Goal: Information Seeking & Learning: Learn about a topic

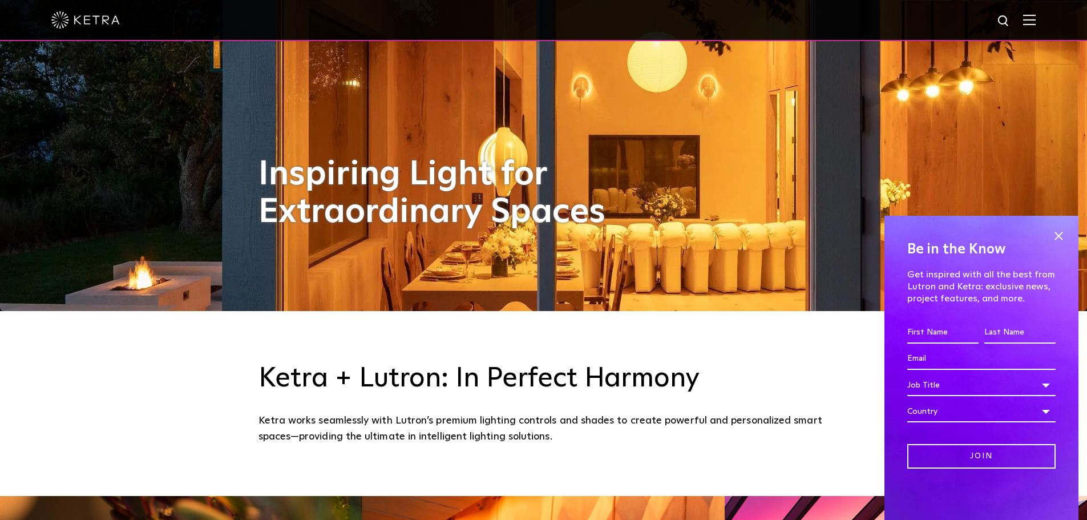
scroll to position [228, 0]
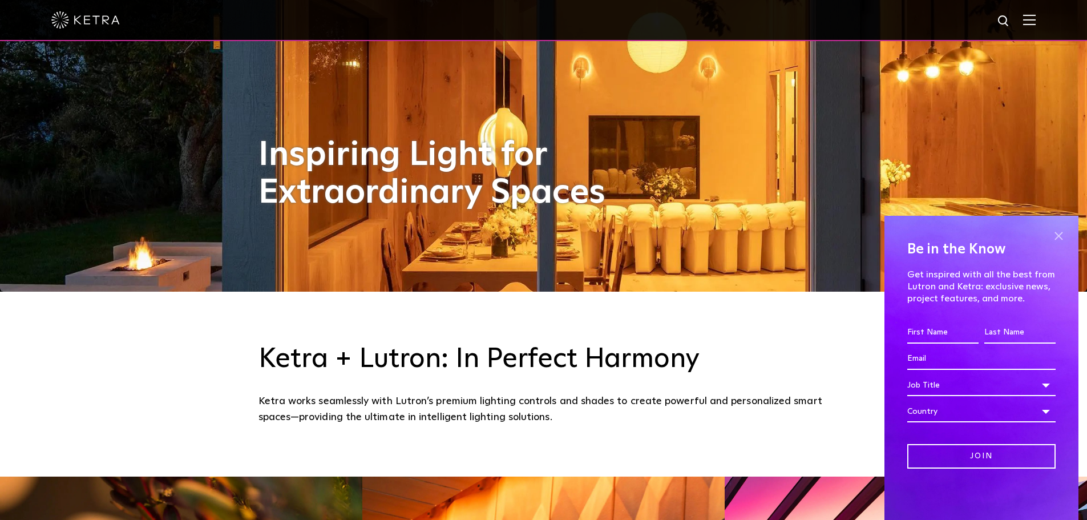
click at [423, 165] on span at bounding box center [1058, 235] width 17 height 17
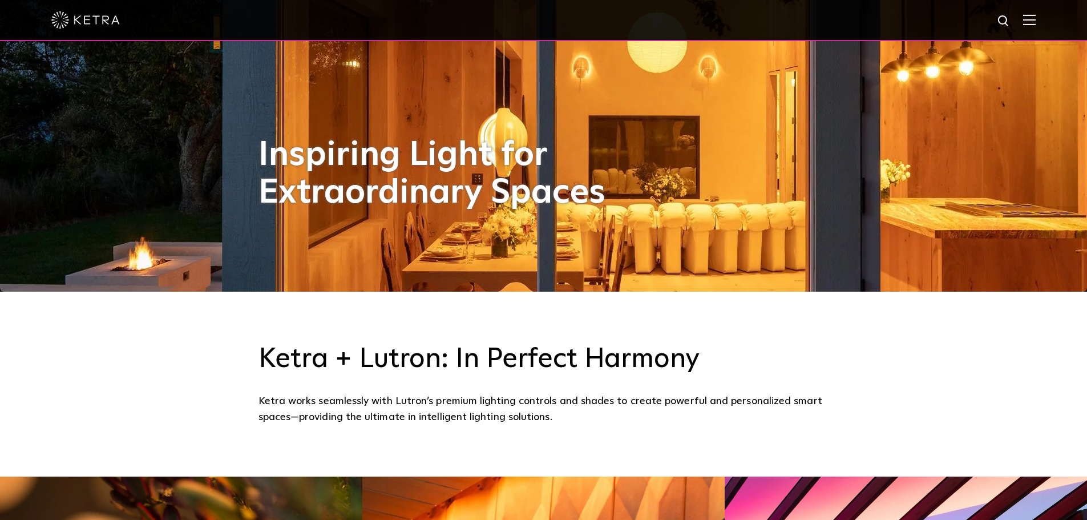
click at [423, 21] on img at bounding box center [1029, 19] width 13 height 11
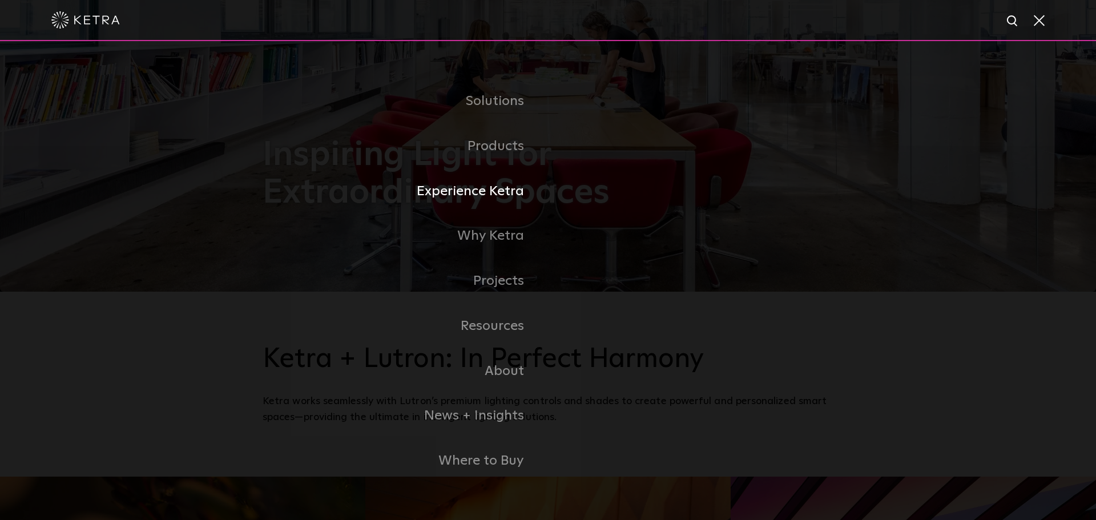
click at [423, 165] on link "Experience Ketra" at bounding box center [405, 191] width 285 height 45
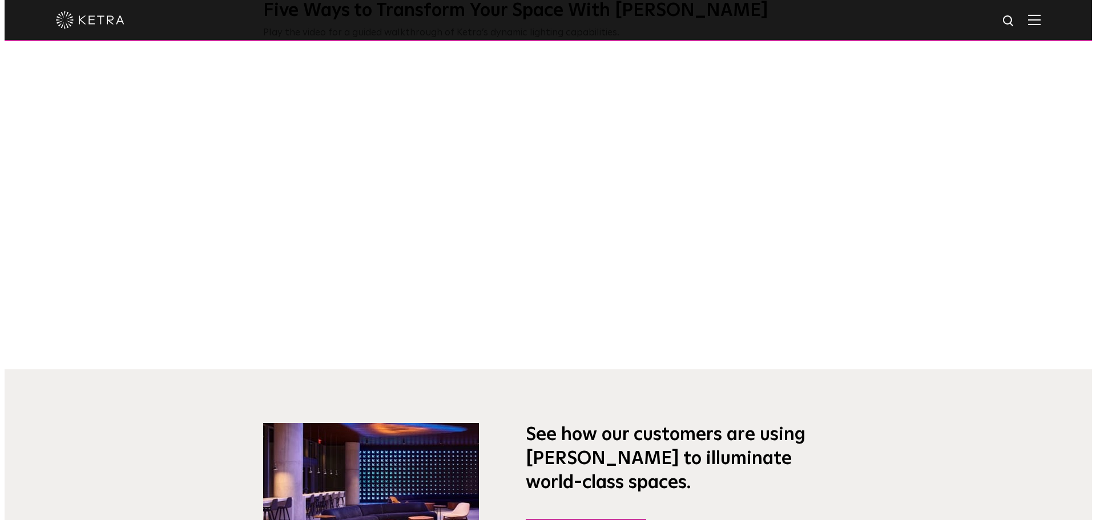
scroll to position [571, 0]
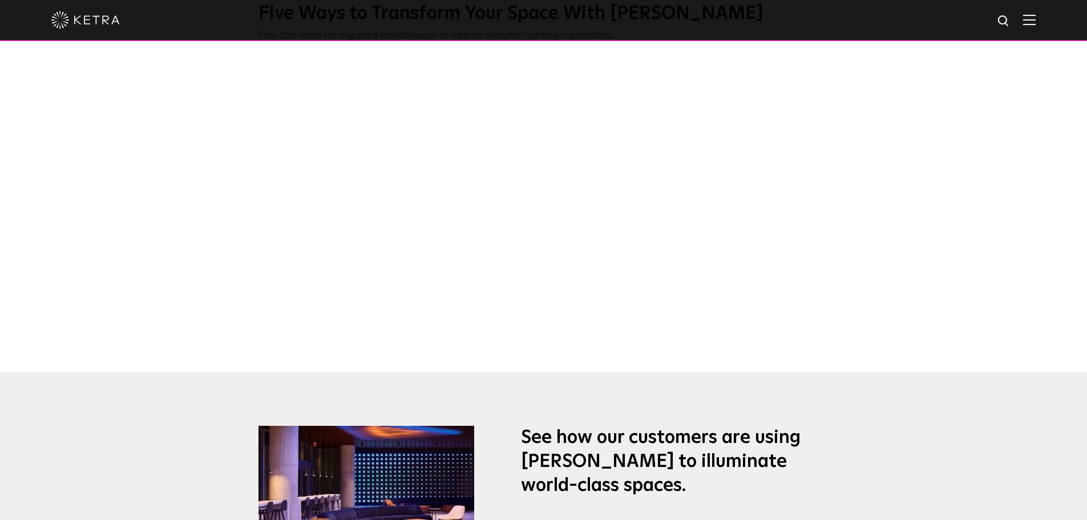
click at [1045, 21] on div at bounding box center [543, 20] width 1087 height 41
click at [1036, 22] on img at bounding box center [1029, 19] width 13 height 11
